Goal: Check status

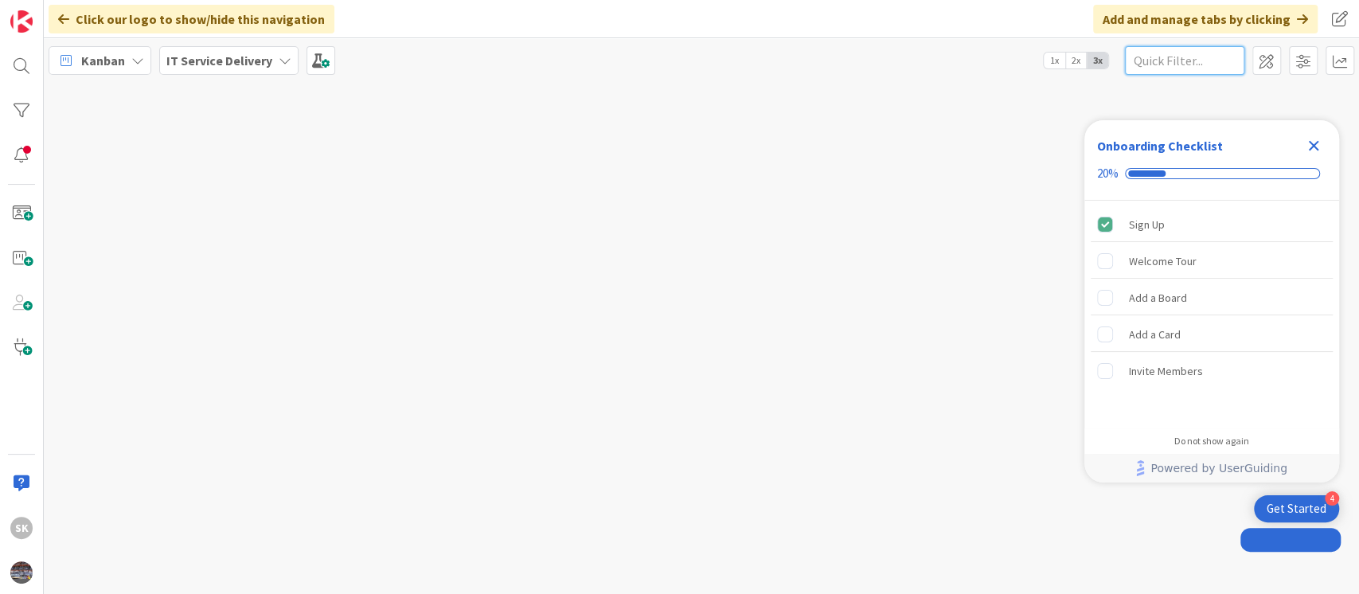
click at [1170, 61] on input "text" at bounding box center [1184, 60] width 119 height 29
paste input "2062"
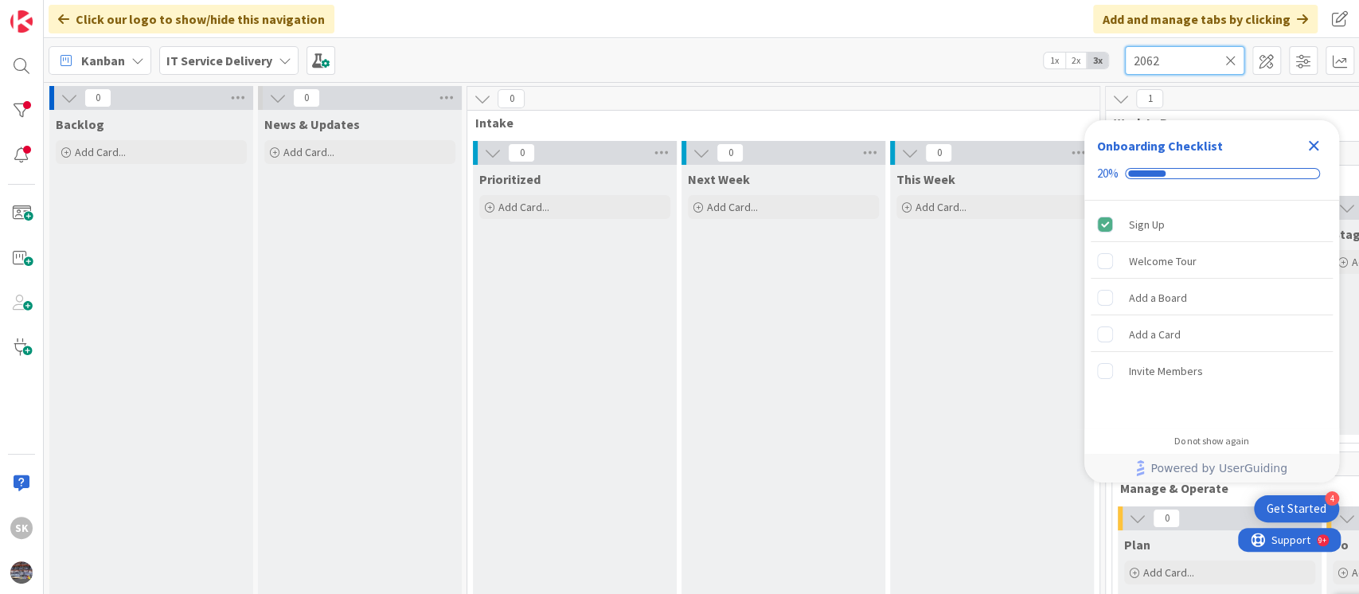
type input "2062"
click at [1314, 142] on icon "Close Checklist" at bounding box center [1313, 145] width 19 height 19
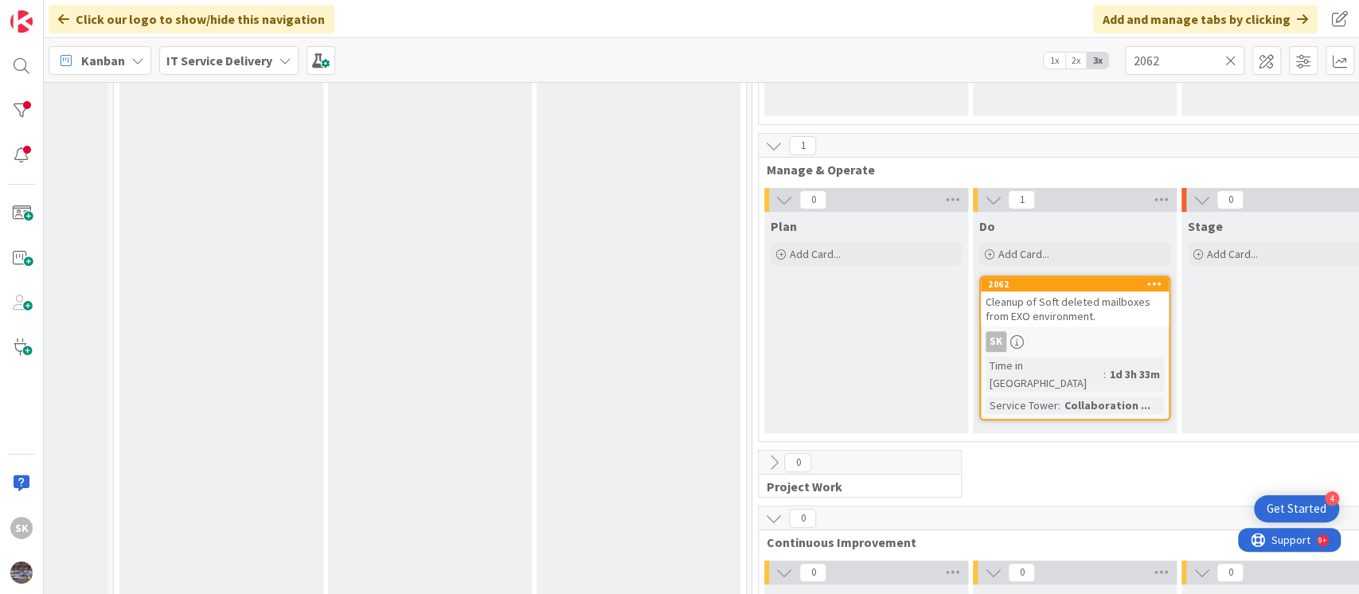
scroll to position [424, 354]
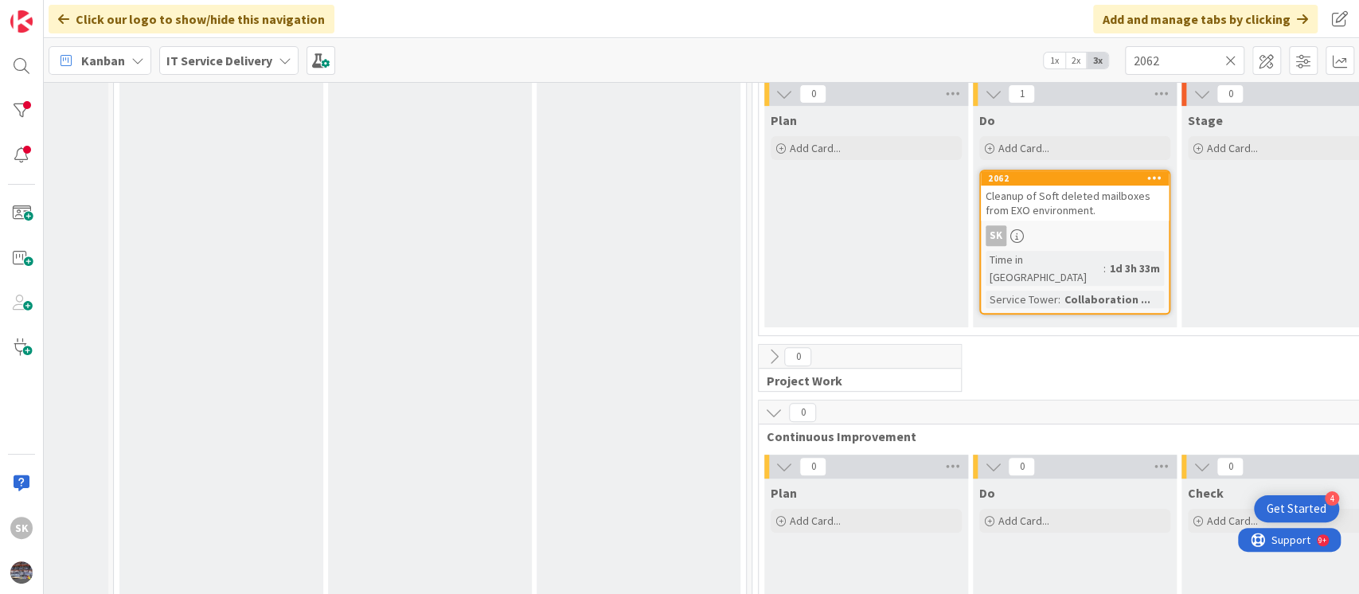
click at [1064, 202] on span "Cleanup of Soft deleted mailboxes from EXO environment." at bounding box center [1068, 203] width 165 height 29
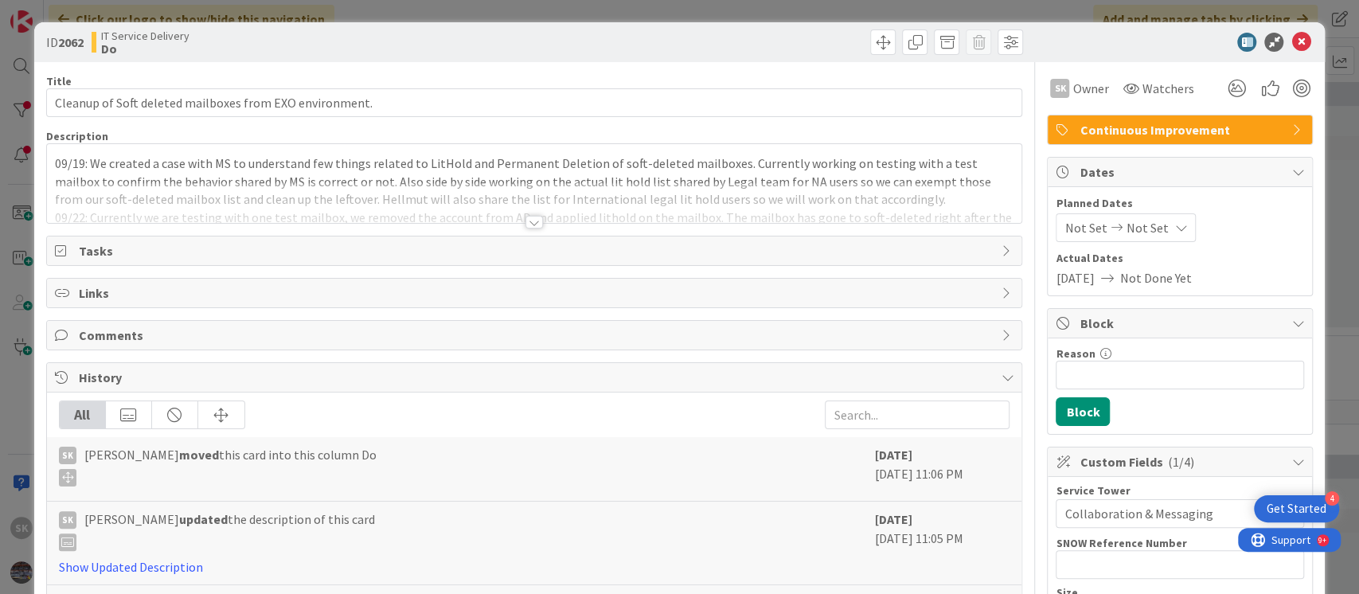
drag, startPoint x: 524, startPoint y: 220, endPoint x: 498, endPoint y: 275, distance: 60.9
click at [525, 220] on div at bounding box center [534, 222] width 18 height 13
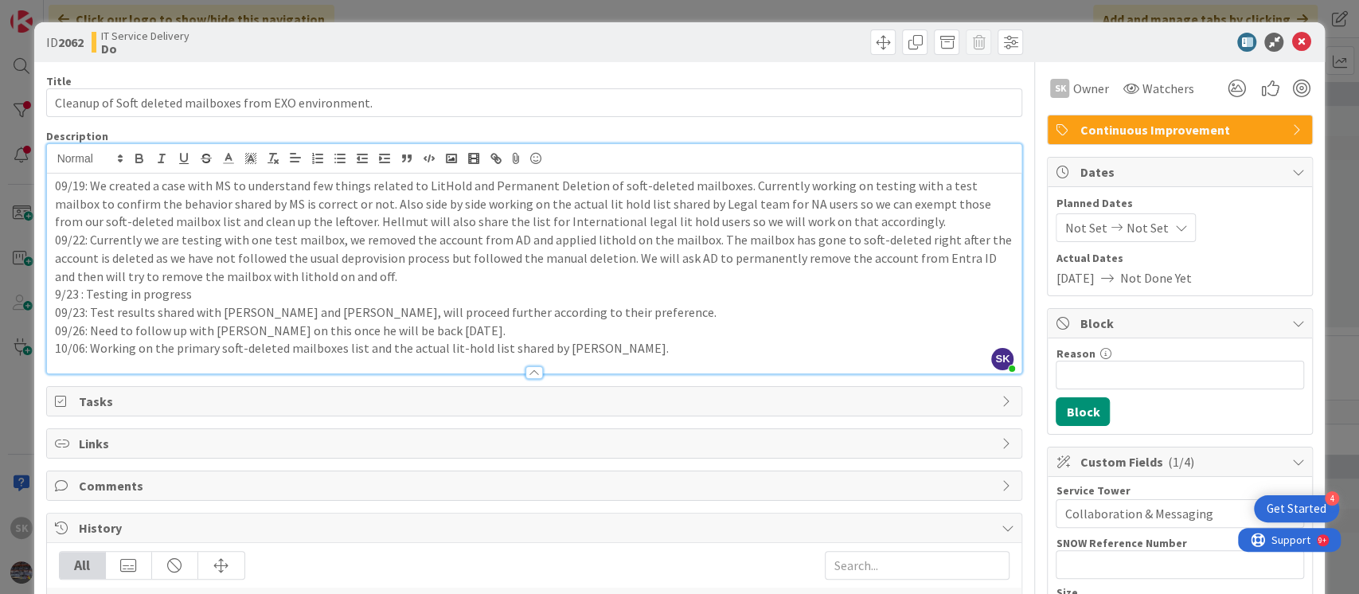
click at [615, 347] on p "10/06: Working on the primary soft-deleted mailboxes list and the actual lit-ho…" at bounding box center [534, 348] width 959 height 18
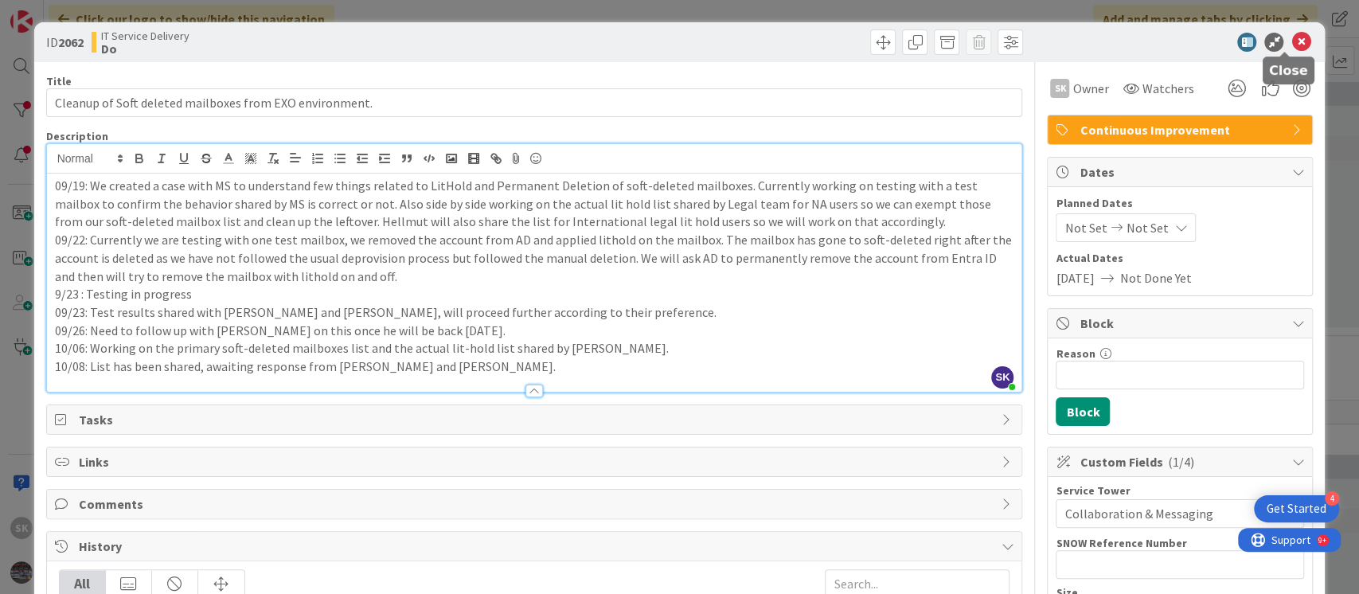
click at [1291, 37] on icon at bounding box center [1300, 42] width 19 height 19
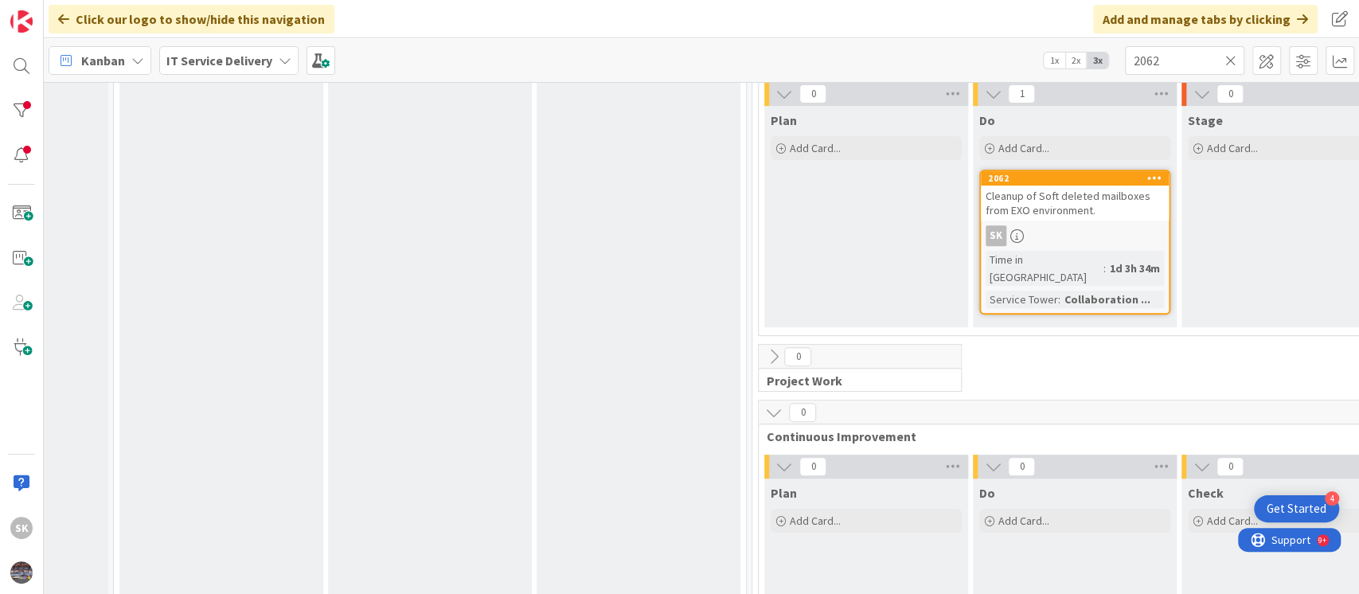
click at [1080, 197] on span "Cleanup of Soft deleted mailboxes from EXO environment." at bounding box center [1068, 203] width 165 height 29
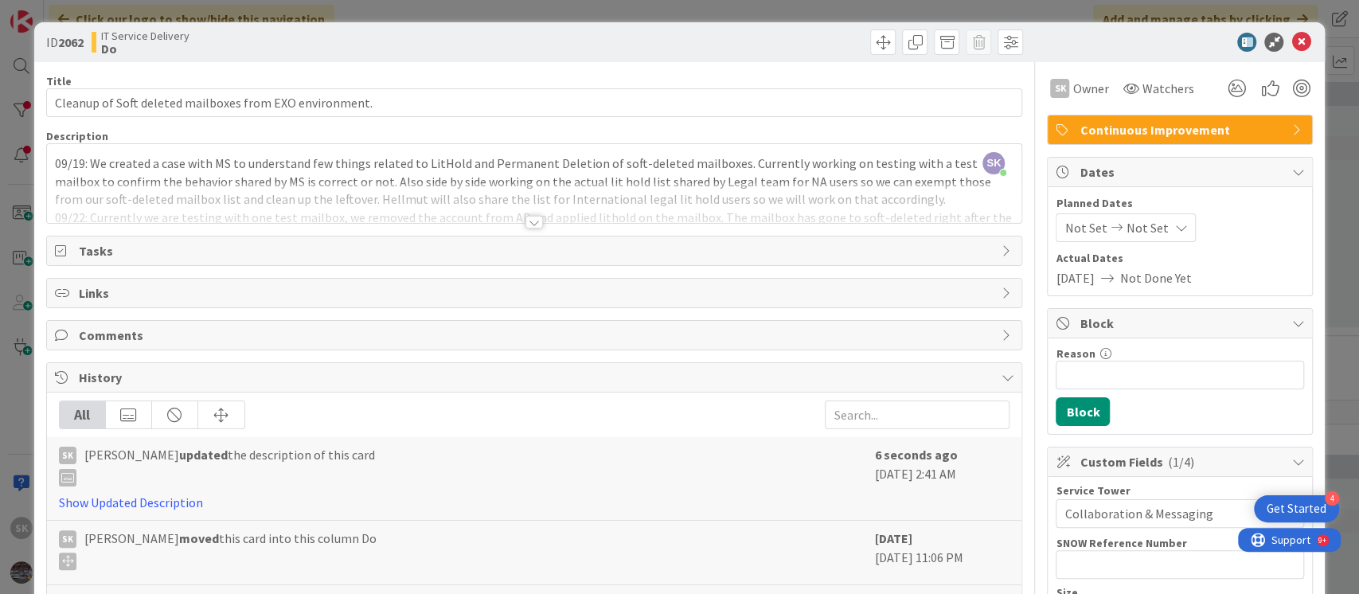
click at [525, 223] on div at bounding box center [534, 222] width 18 height 13
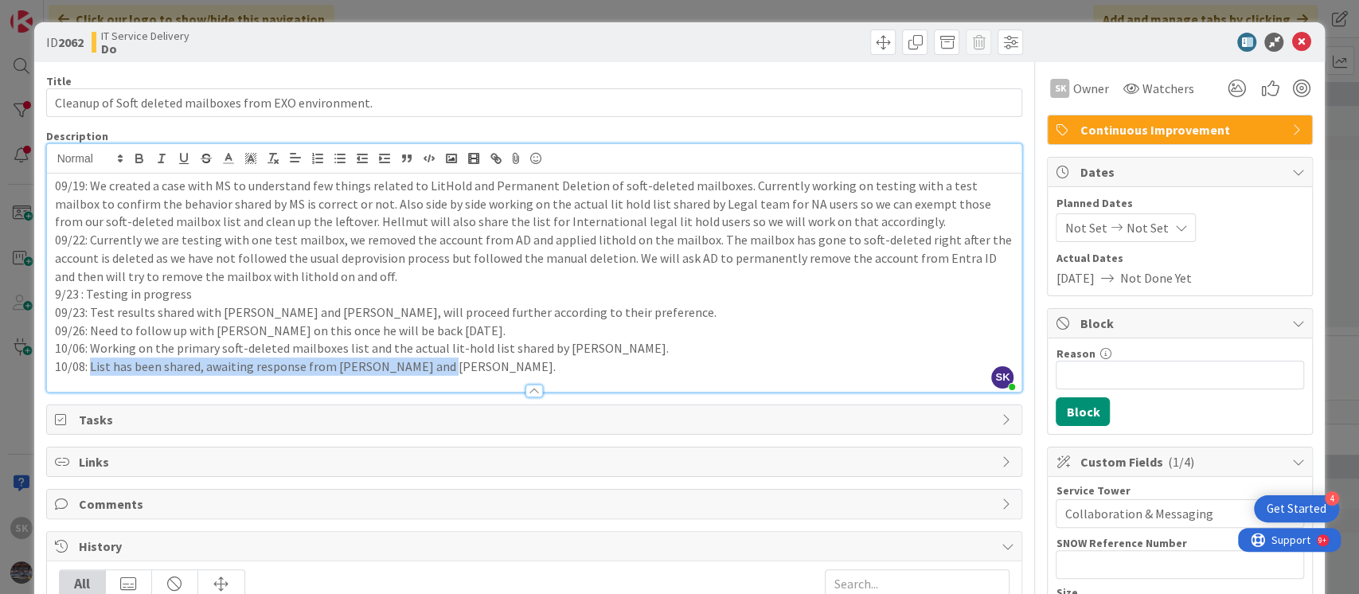
drag, startPoint x: 437, startPoint y: 368, endPoint x: 90, endPoint y: 365, distance: 347.2
click at [90, 365] on p "10/08: List has been shared, awaiting response from [PERSON_NAME] and [PERSON_N…" at bounding box center [534, 366] width 959 height 18
copy p "List has been shared, awaiting response from Hellmut and [PERSON_NAME]."
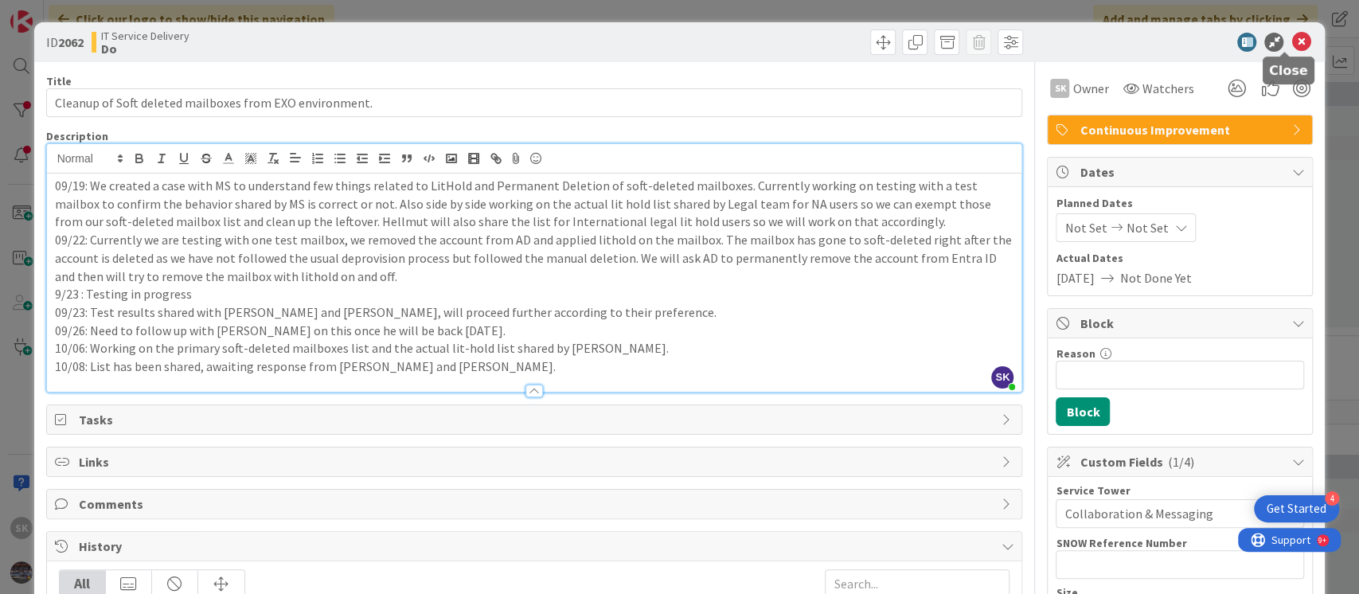
click at [1291, 40] on icon at bounding box center [1300, 42] width 19 height 19
